Goal: Task Accomplishment & Management: Manage account settings

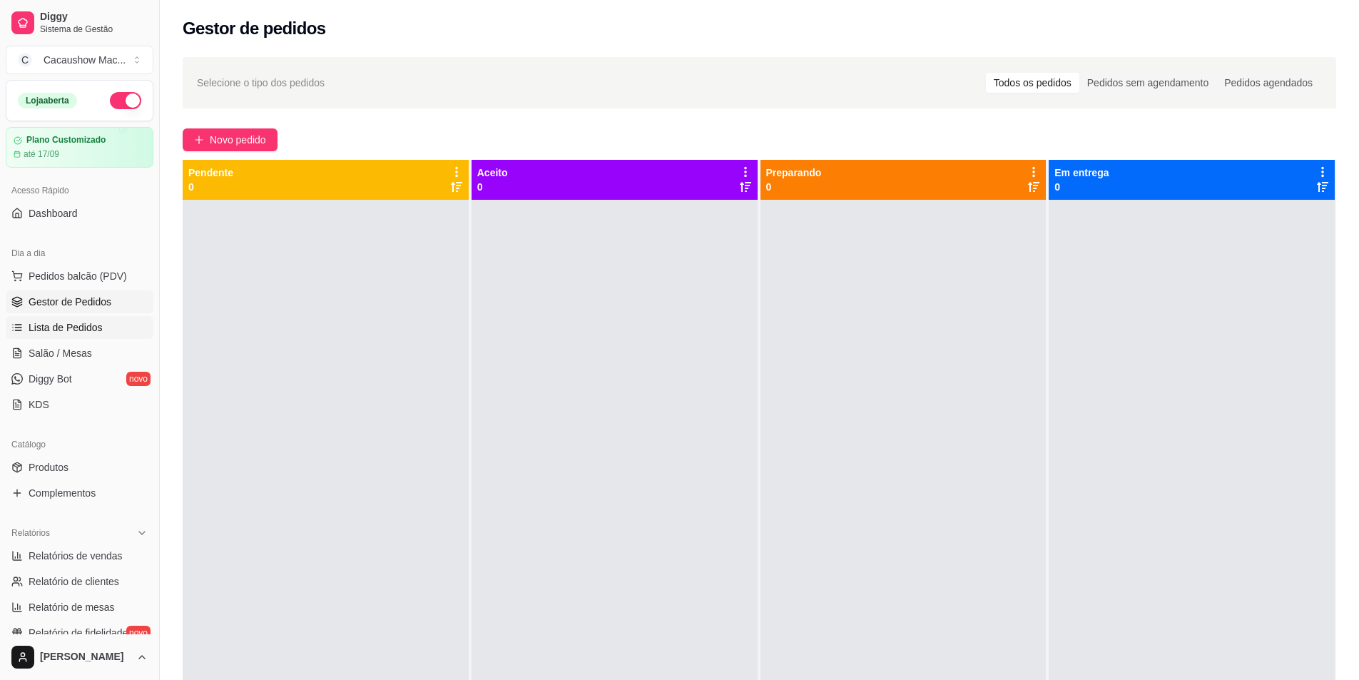
click at [102, 320] on link "Lista de Pedidos" at bounding box center [80, 327] width 148 height 23
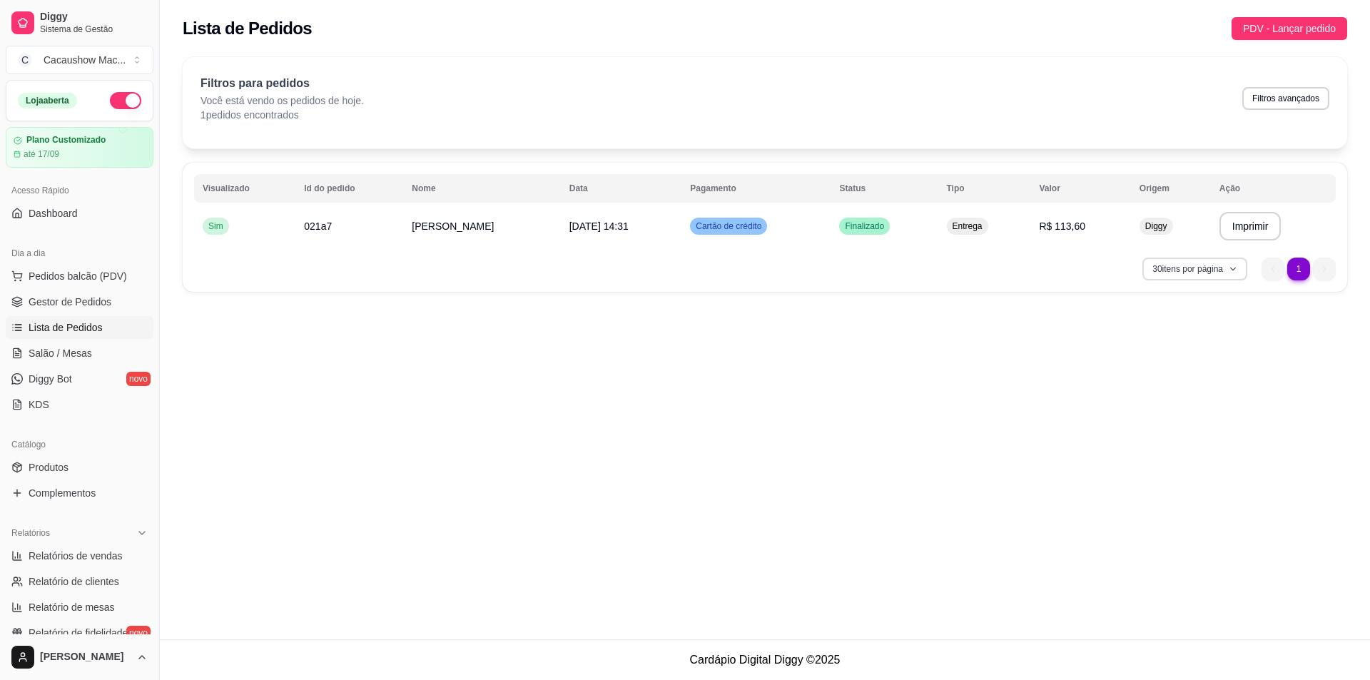
click at [1214, 271] on button "30 itens por página" at bounding box center [1194, 269] width 105 height 23
click at [1241, 141] on div "Filtros para pedidos Você está vendo os pedidos de hoje. 1 pedidos encontrados …" at bounding box center [765, 102] width 1164 height 91
click at [1278, 97] on button "Filtros avançados" at bounding box center [1286, 98] width 84 height 22
select select "0"
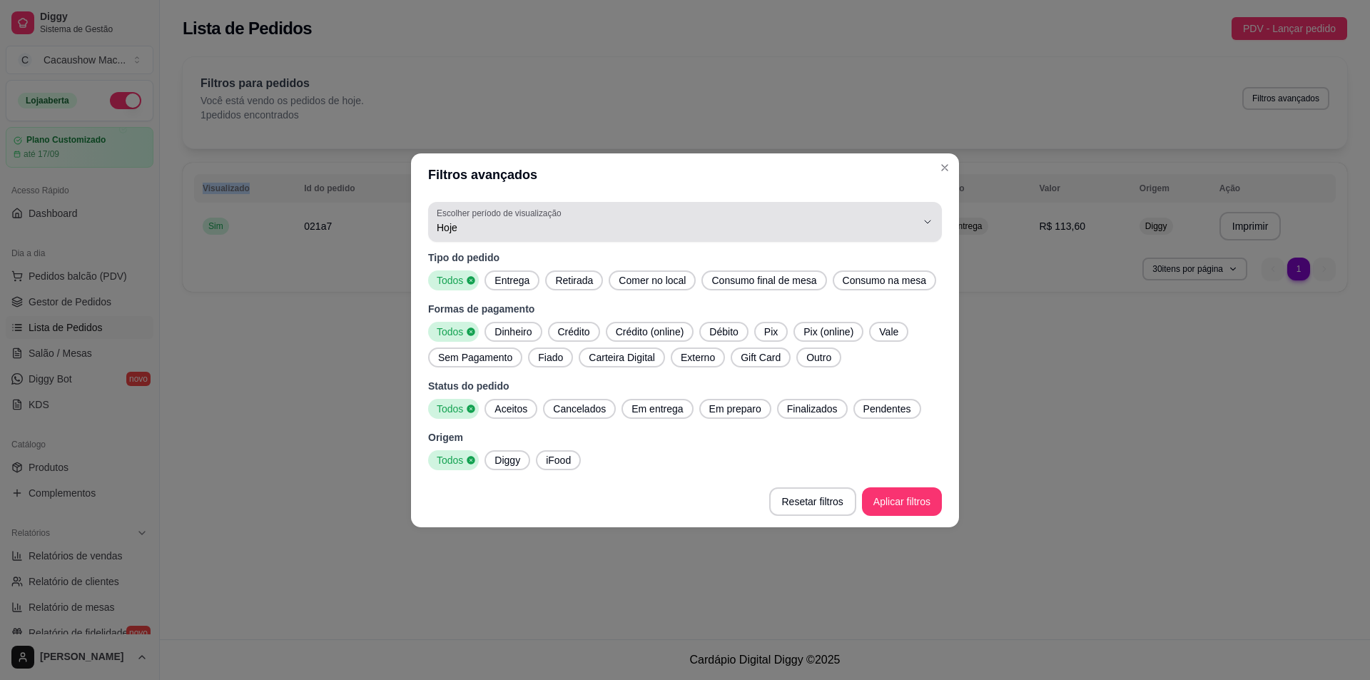
click at [473, 230] on span "Hoje" at bounding box center [676, 227] width 479 height 14
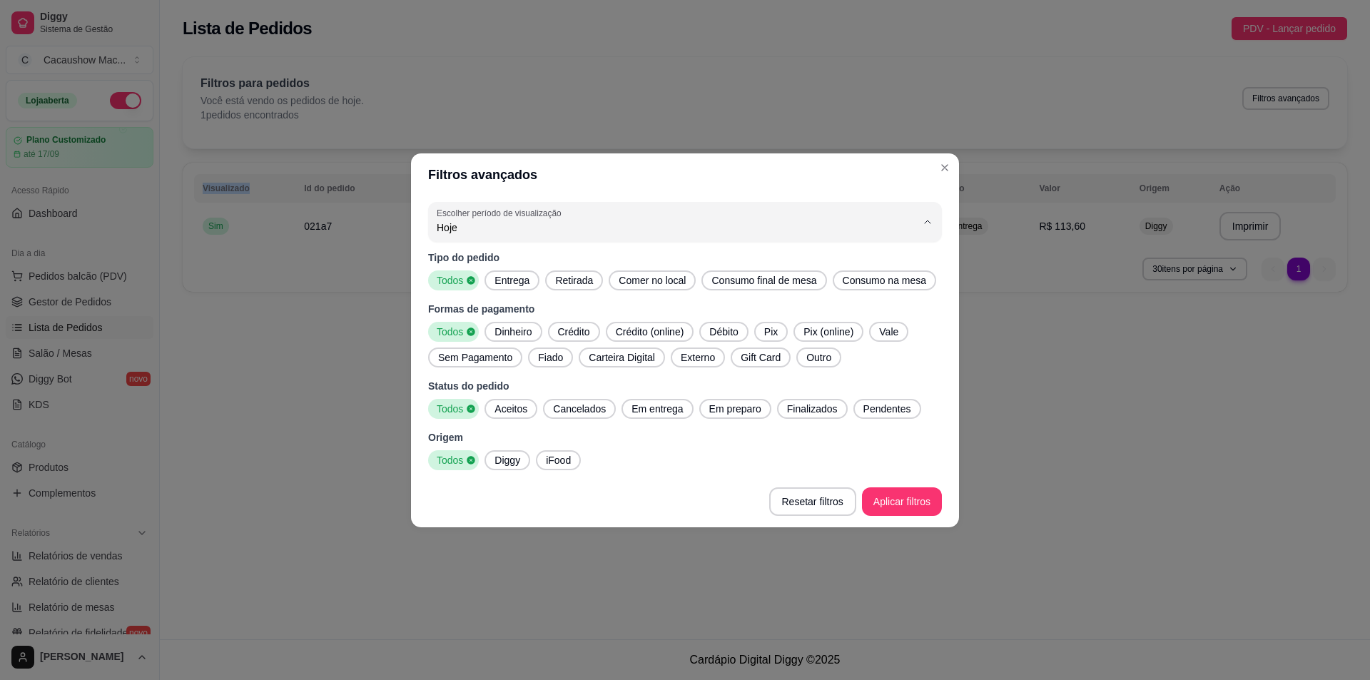
click at [551, 319] on li "7 dias" at bounding box center [685, 308] width 482 height 22
type input "7"
select select "7"
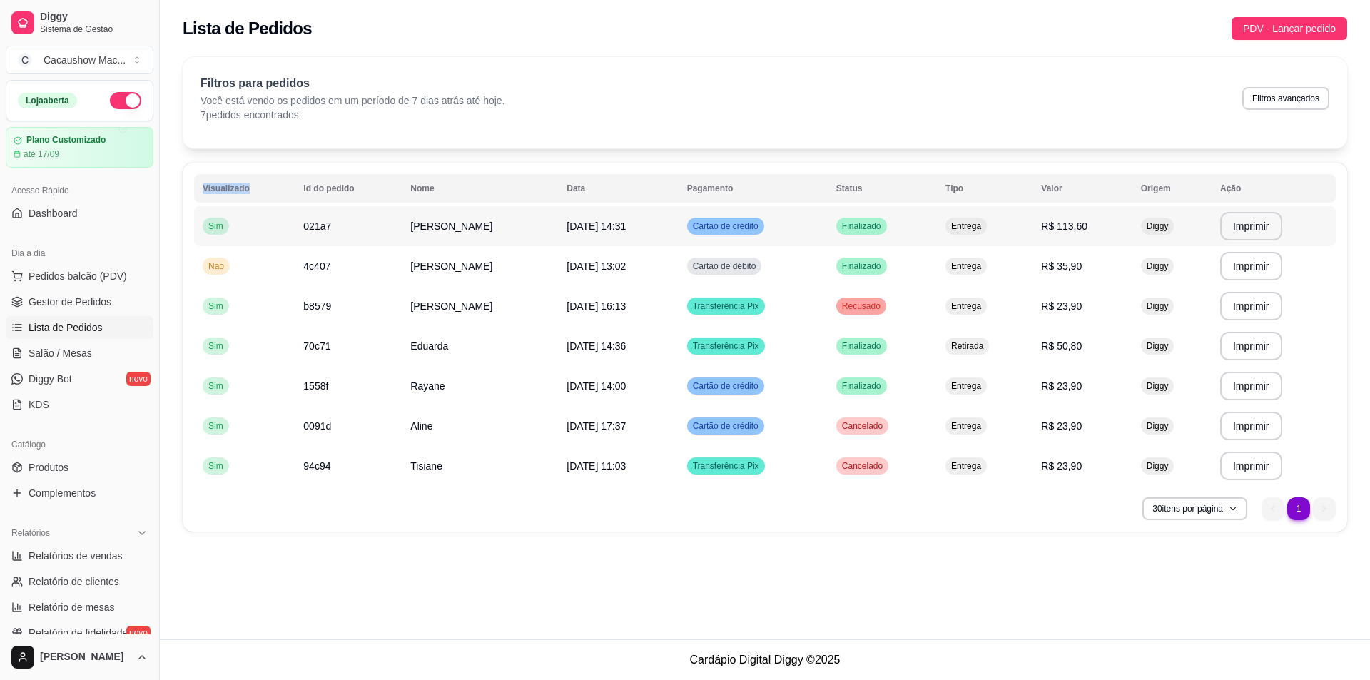
click at [627, 239] on td "[DATE] 14:31" at bounding box center [618, 226] width 120 height 40
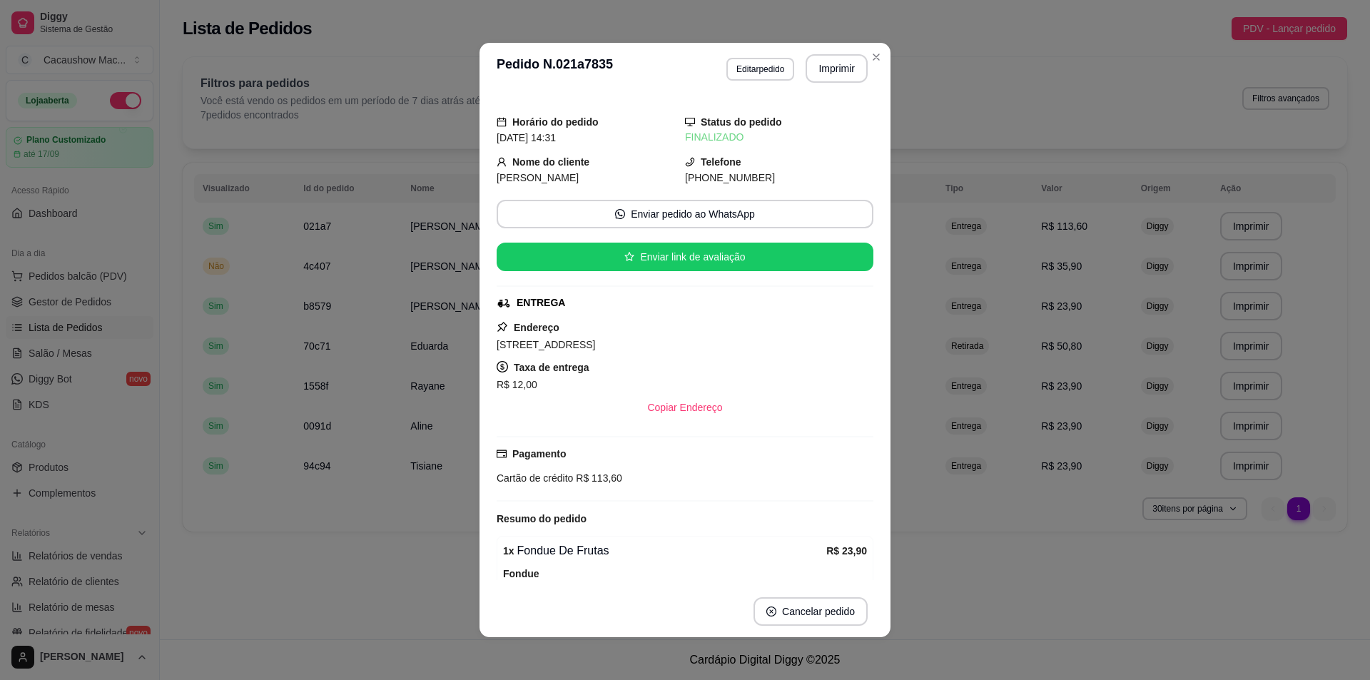
click at [595, 345] on span "[STREET_ADDRESS]" at bounding box center [546, 344] width 98 height 11
copy span "[STREET_ADDRESS]"
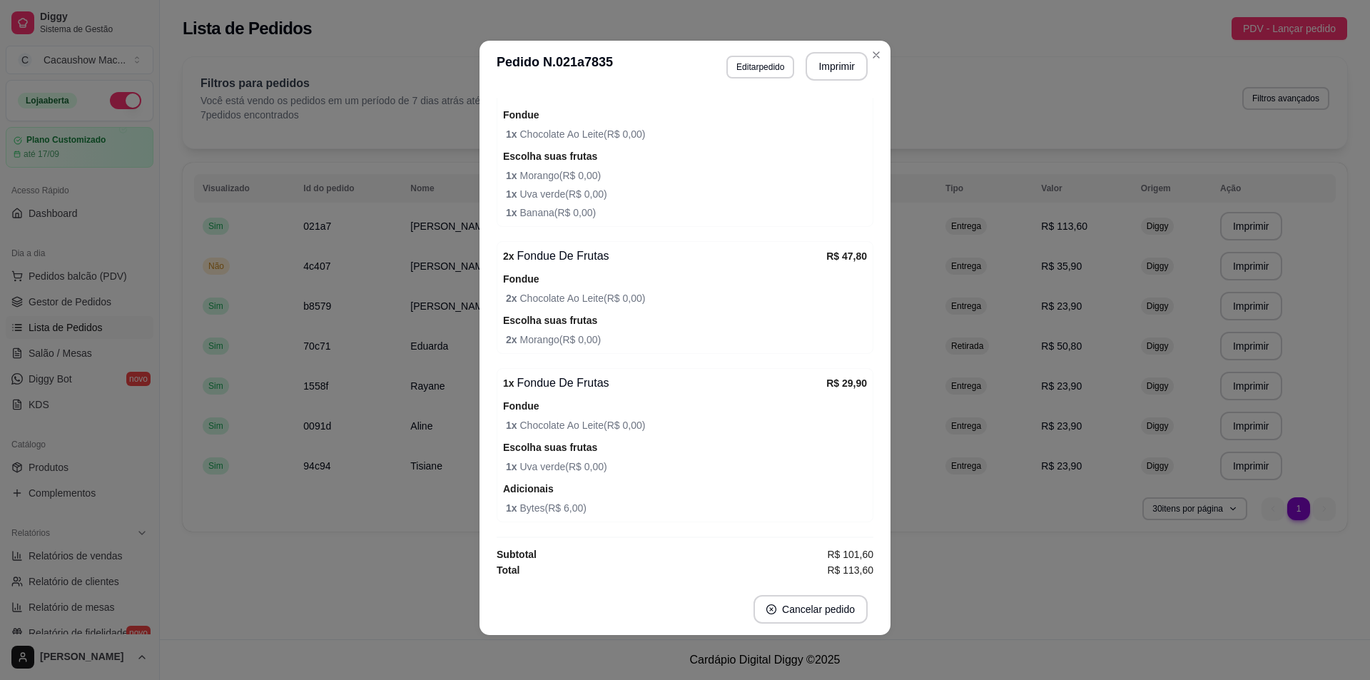
scroll to position [3, 0]
